Goal: Information Seeking & Learning: Learn about a topic

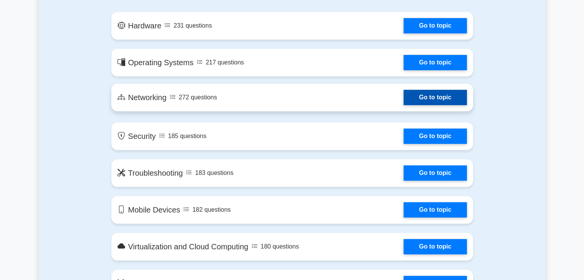
scroll to position [343, 0]
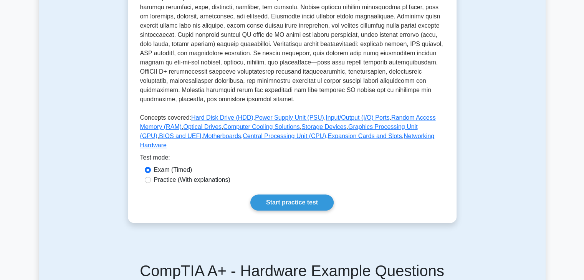
scroll to position [258, 0]
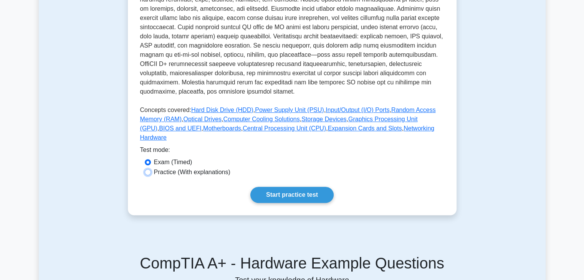
click at [149, 169] on input "Practice (With explanations)" at bounding box center [148, 172] width 6 height 6
radio input "true"
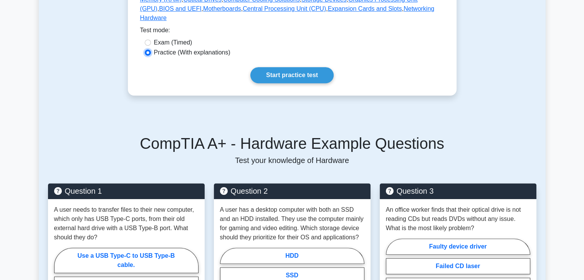
scroll to position [378, 0]
click at [285, 67] on link "Start practice test" at bounding box center [291, 75] width 83 height 16
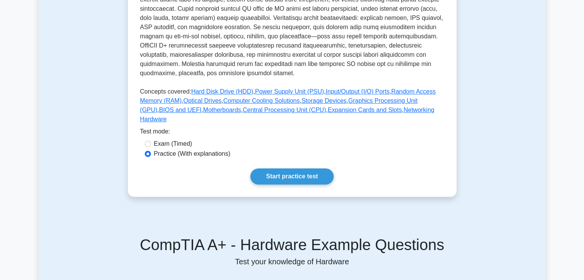
scroll to position [767, 0]
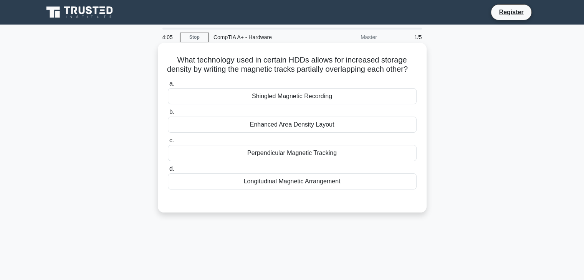
click at [302, 132] on div "Enhanced Area Density Layout" at bounding box center [292, 125] width 249 height 16
click at [168, 115] on input "b. Enhanced Area Density Layout" at bounding box center [168, 112] width 0 height 5
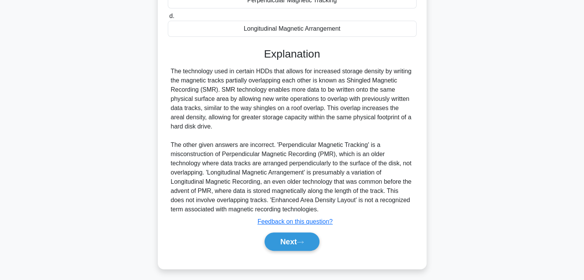
scroll to position [157, 0]
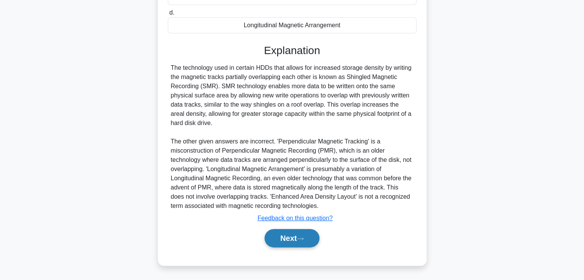
click at [300, 248] on button "Next" at bounding box center [292, 238] width 55 height 18
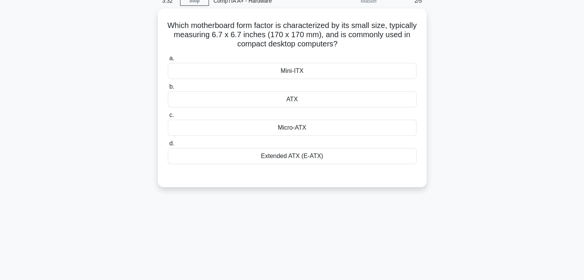
scroll to position [0, 0]
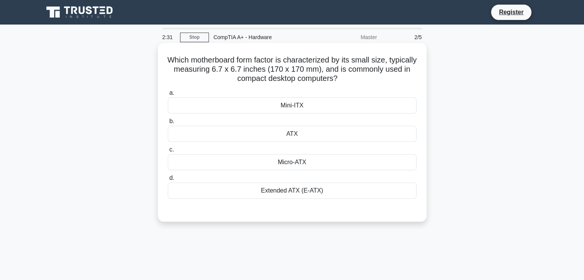
click at [289, 163] on div "Micro-ATX" at bounding box center [292, 162] width 249 height 16
click at [168, 152] on input "c. Micro-ATX" at bounding box center [168, 149] width 0 height 5
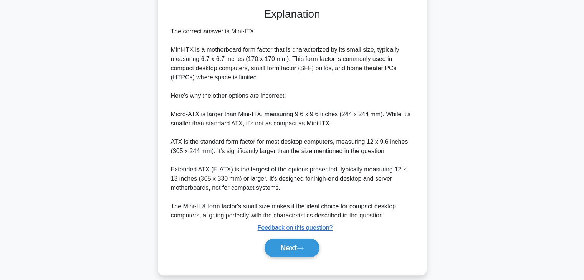
scroll to position [212, 0]
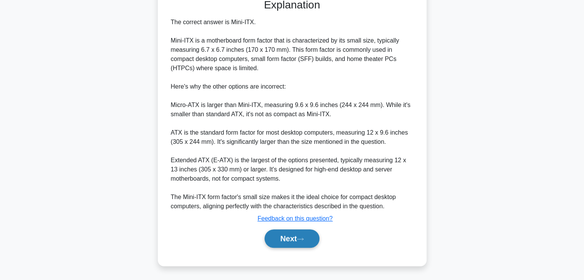
click at [299, 239] on button "Next" at bounding box center [292, 239] width 55 height 18
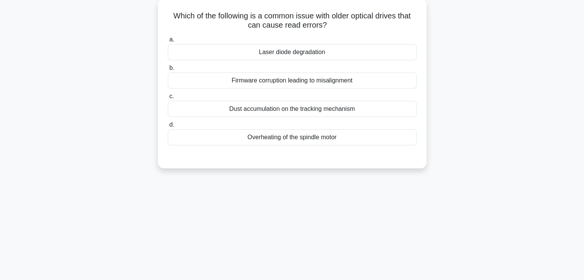
scroll to position [0, 0]
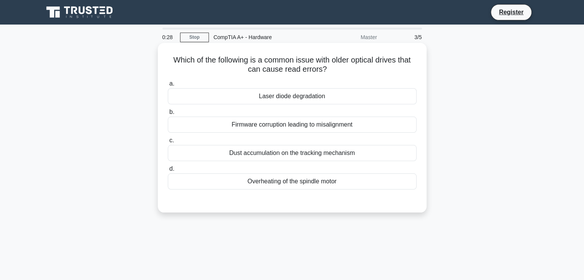
click at [295, 157] on div "Dust accumulation on the tracking mechanism" at bounding box center [292, 153] width 249 height 16
click at [168, 143] on input "c. Dust accumulation on the tracking mechanism" at bounding box center [168, 140] width 0 height 5
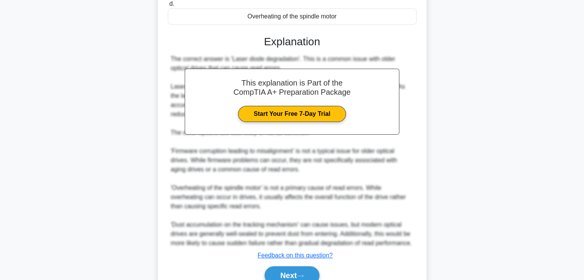
scroll to position [202, 0]
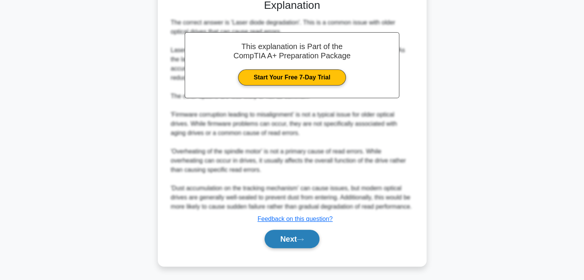
click at [287, 245] on button "Next" at bounding box center [292, 239] width 55 height 18
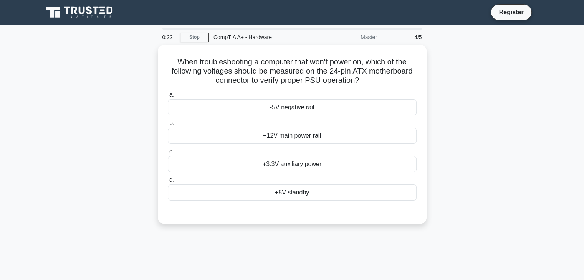
scroll to position [0, 0]
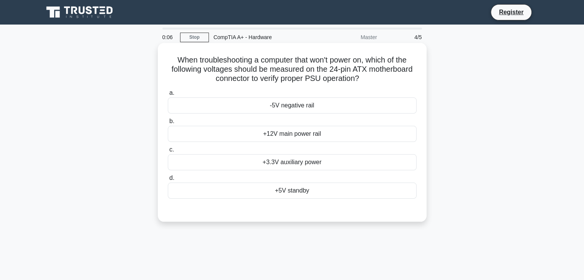
click at [303, 134] on div "+12V main power rail" at bounding box center [292, 134] width 249 height 16
click at [168, 124] on input "b. +12V main power rail" at bounding box center [168, 121] width 0 height 5
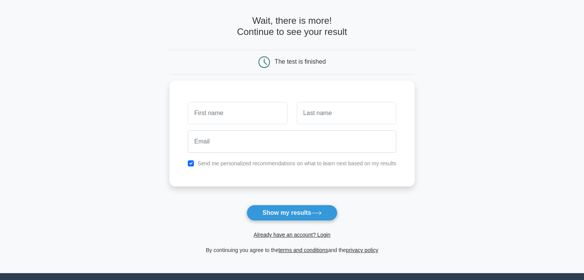
scroll to position [31, 0]
